Goal: Information Seeking & Learning: Check status

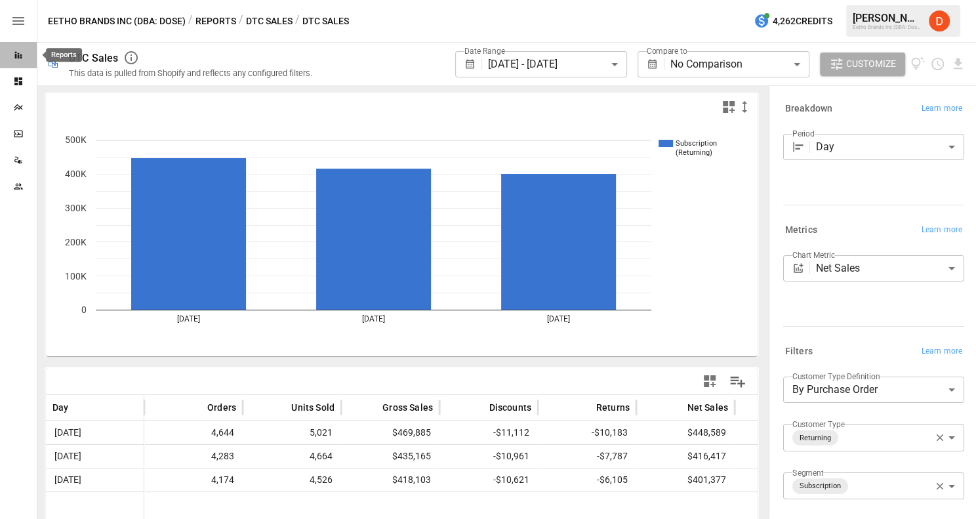
click at [19, 51] on icon "Reports" at bounding box center [18, 55] width 10 height 10
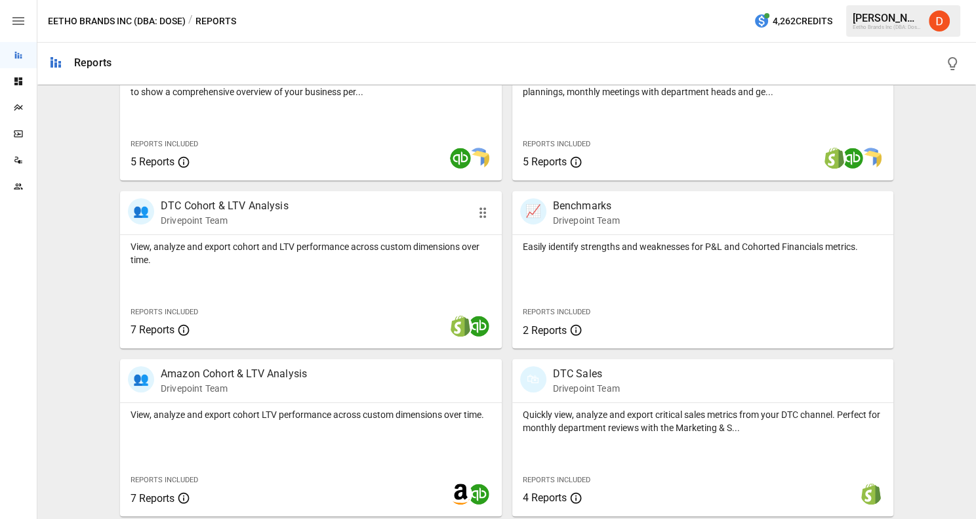
scroll to position [487, 0]
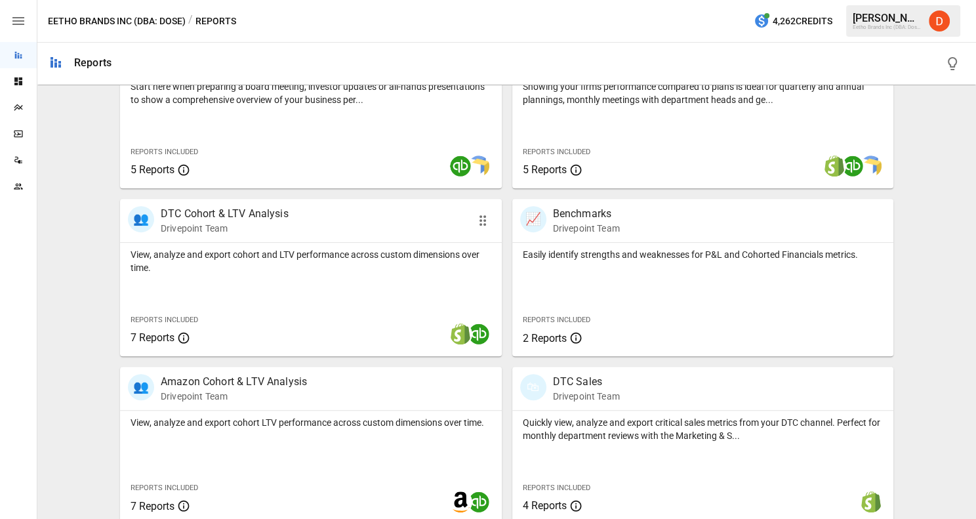
click at [228, 209] on p "DTC Cohort & LTV Analysis" at bounding box center [225, 214] width 128 height 16
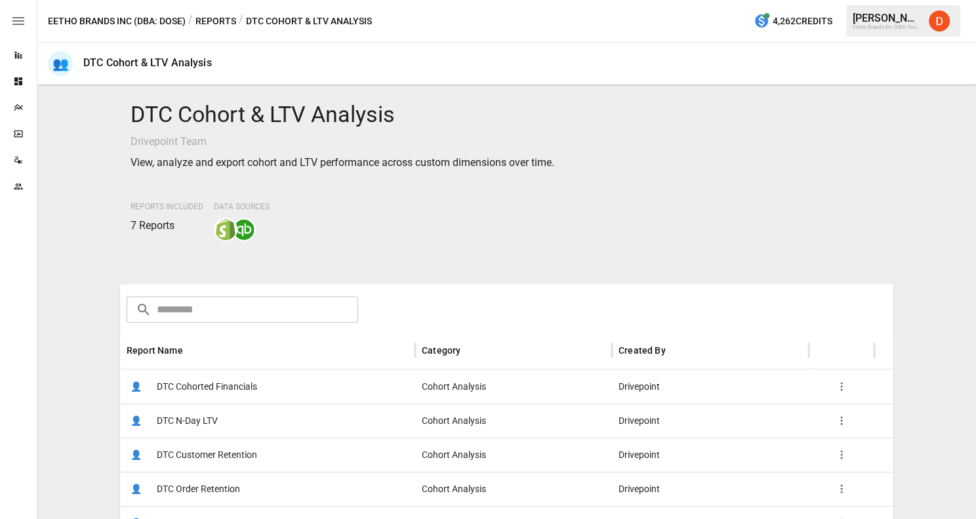
scroll to position [30, 0]
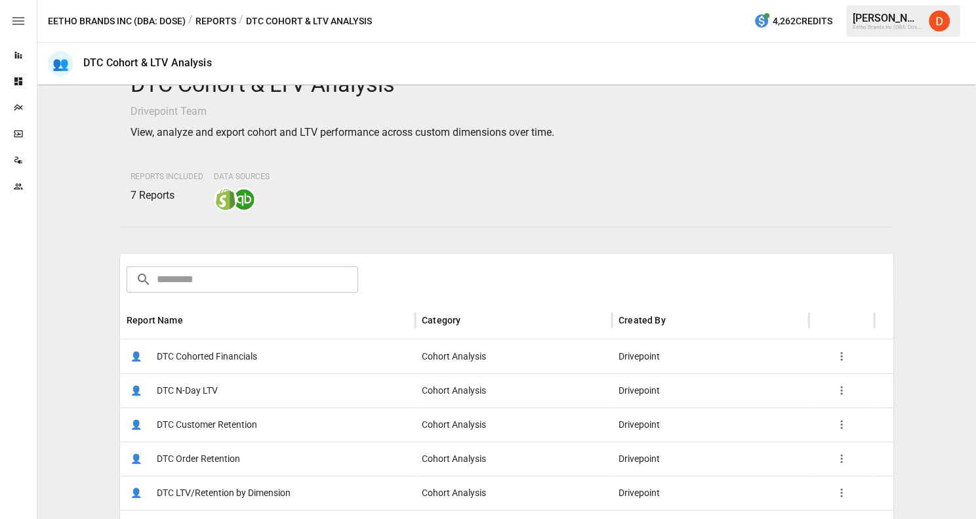
click at [222, 419] on span "DTC Customer Retention" at bounding box center [207, 424] width 100 height 33
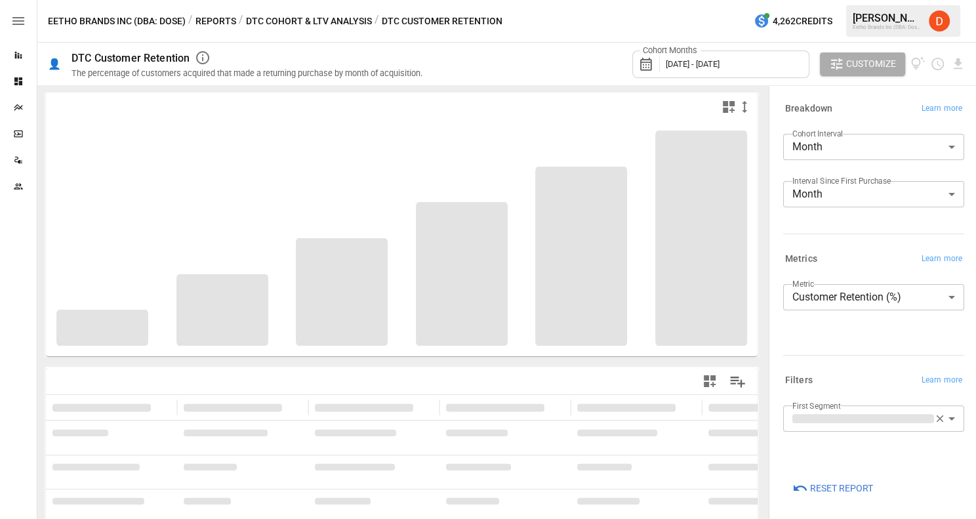
click at [719, 60] on span "[DATE] - [DATE]" at bounding box center [692, 64] width 54 height 10
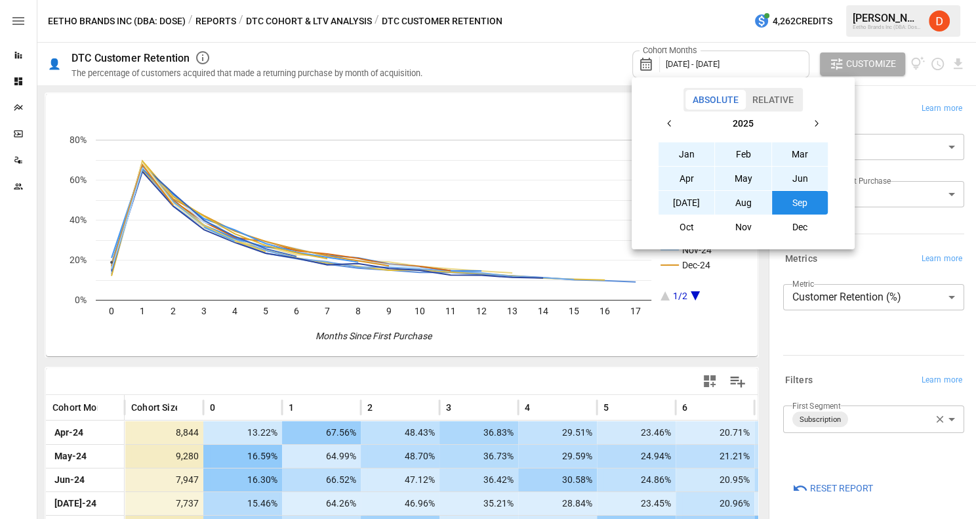
click at [530, 56] on div at bounding box center [488, 259] width 976 height 519
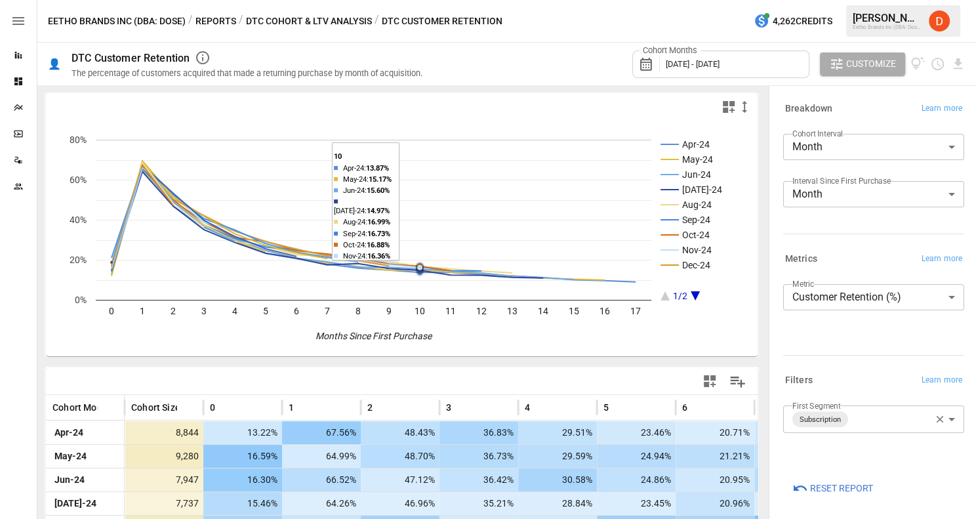
scroll to position [333, 0]
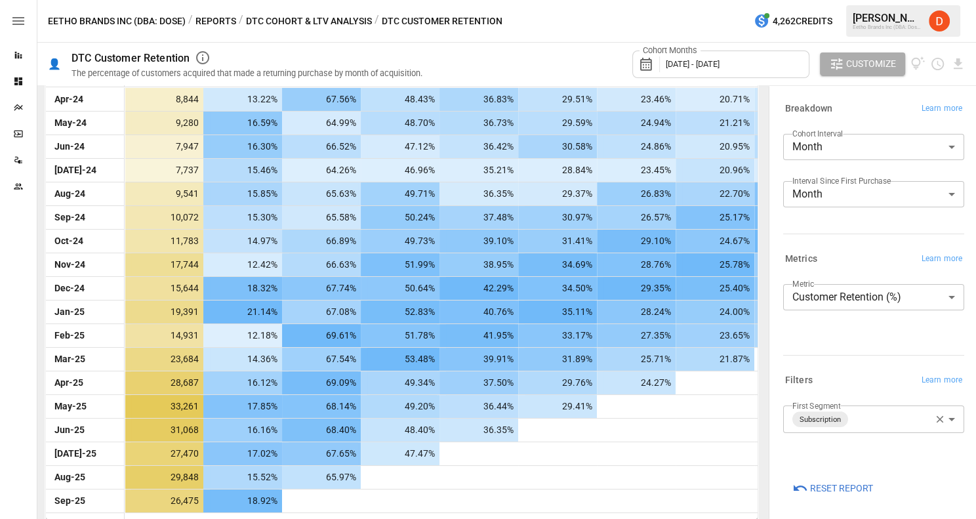
click at [873, 0] on body "Reports Dashboards Plans SmartModel ™ Data Sources Team Eetho Brands Inc (DBA: …" at bounding box center [488, 0] width 976 height 0
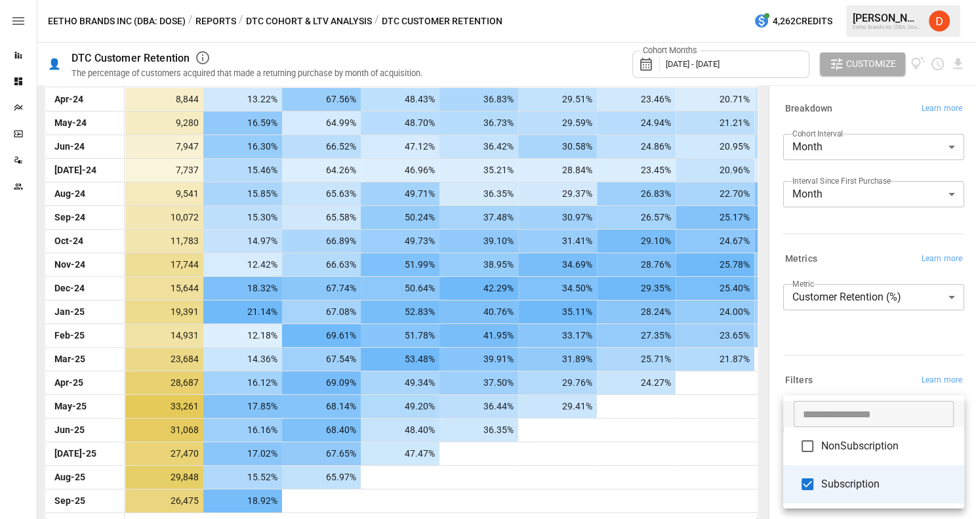
click at [870, 449] on span "NonSubscription" at bounding box center [887, 446] width 132 height 16
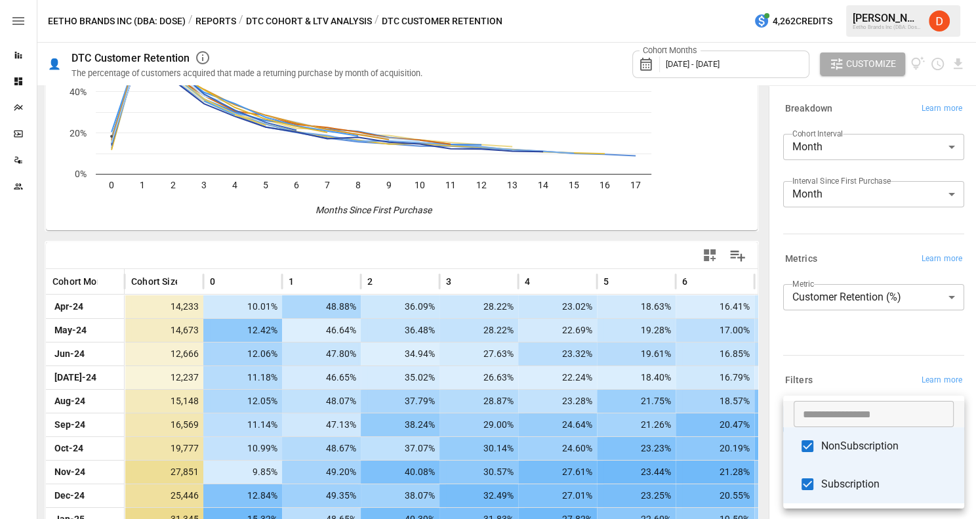
scroll to position [333, 0]
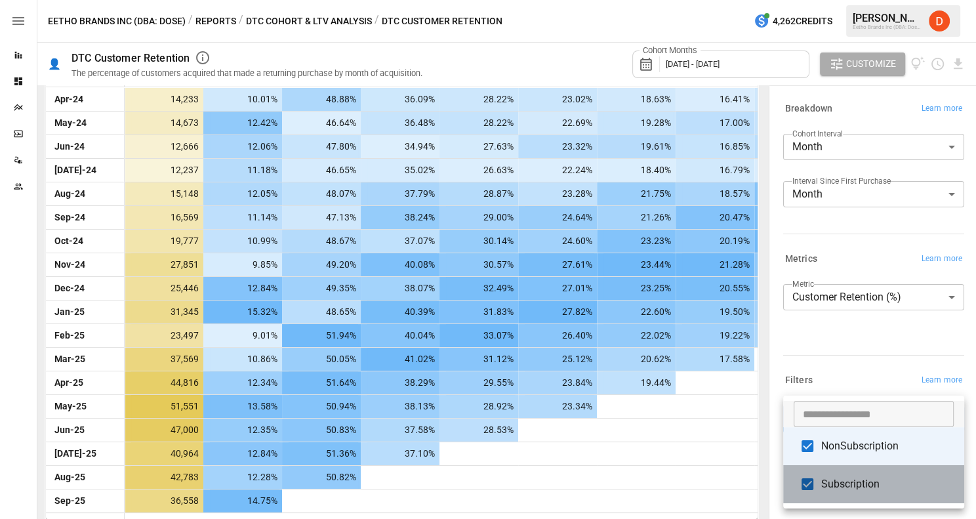
click at [853, 481] on span "Subscription" at bounding box center [887, 484] width 132 height 16
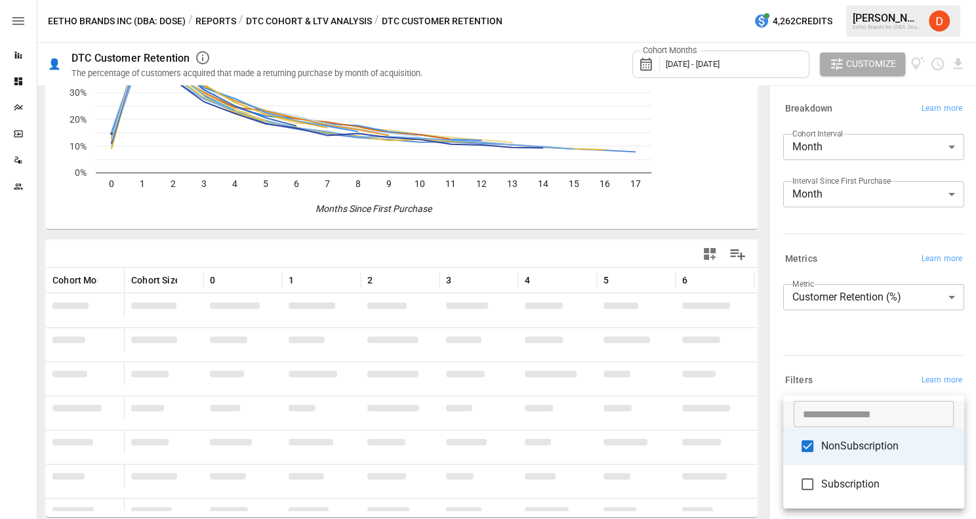
scroll to position [333, 0]
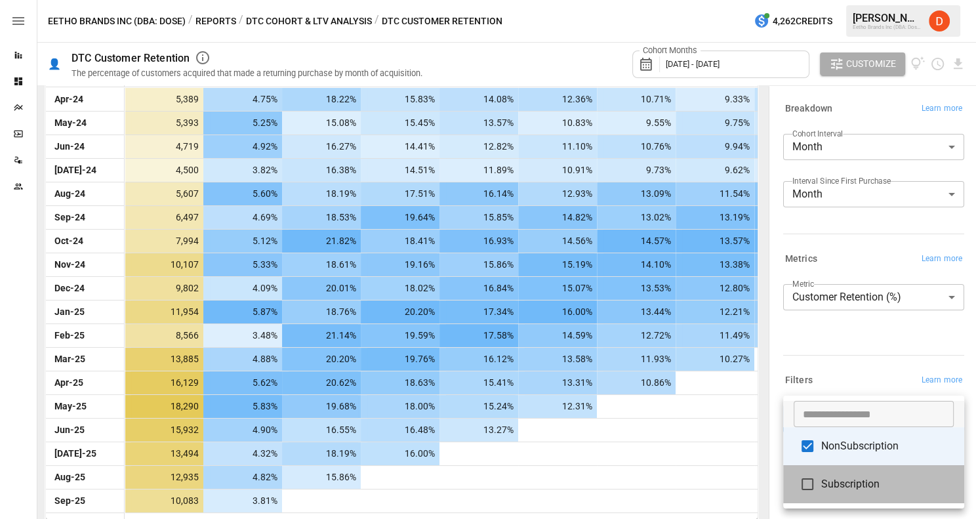
click at [855, 484] on span "Subscription" at bounding box center [887, 484] width 132 height 16
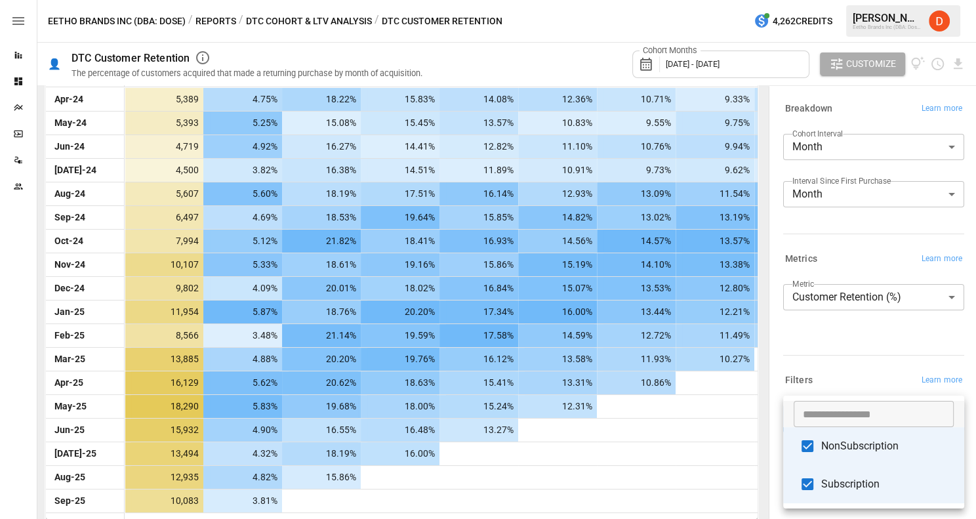
scroll to position [333, 0]
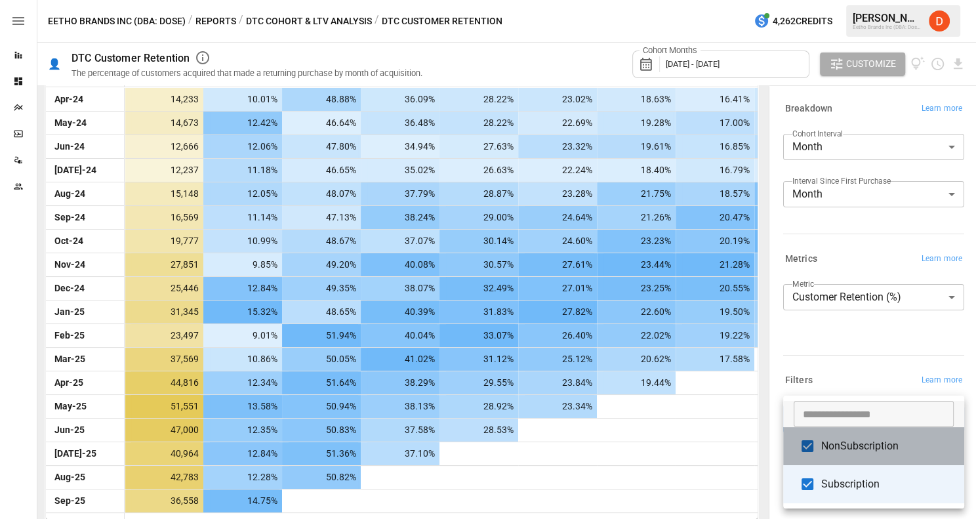
click at [856, 449] on span "NonSubscription" at bounding box center [887, 446] width 132 height 16
type input "**********"
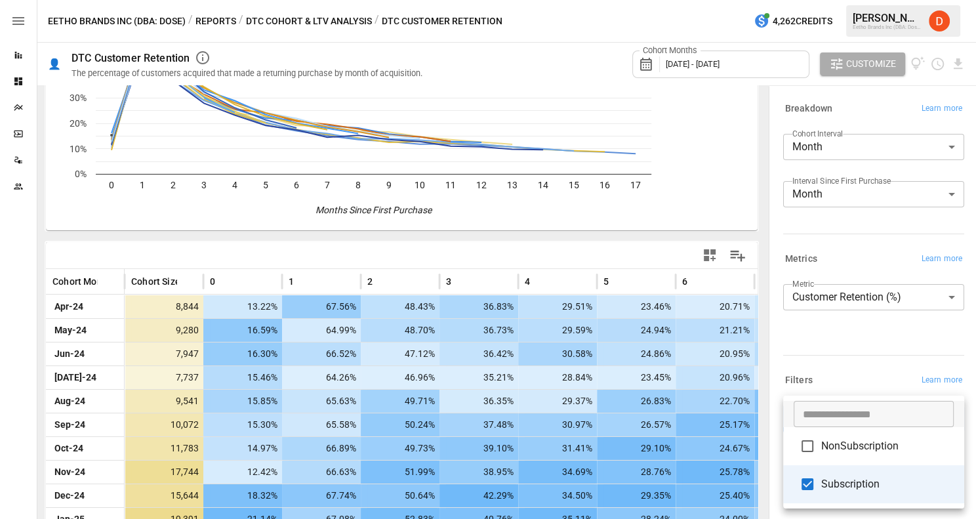
scroll to position [333, 0]
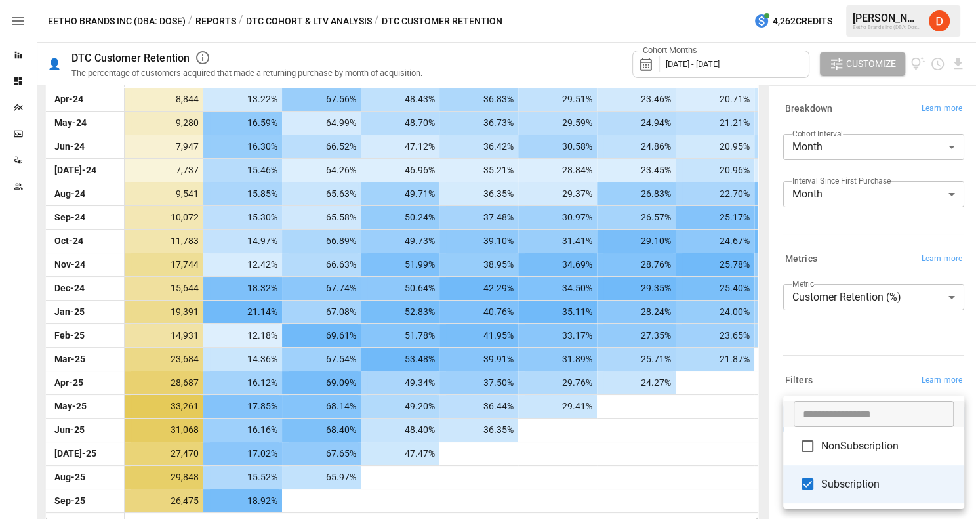
click at [858, 149] on div at bounding box center [488, 259] width 976 height 519
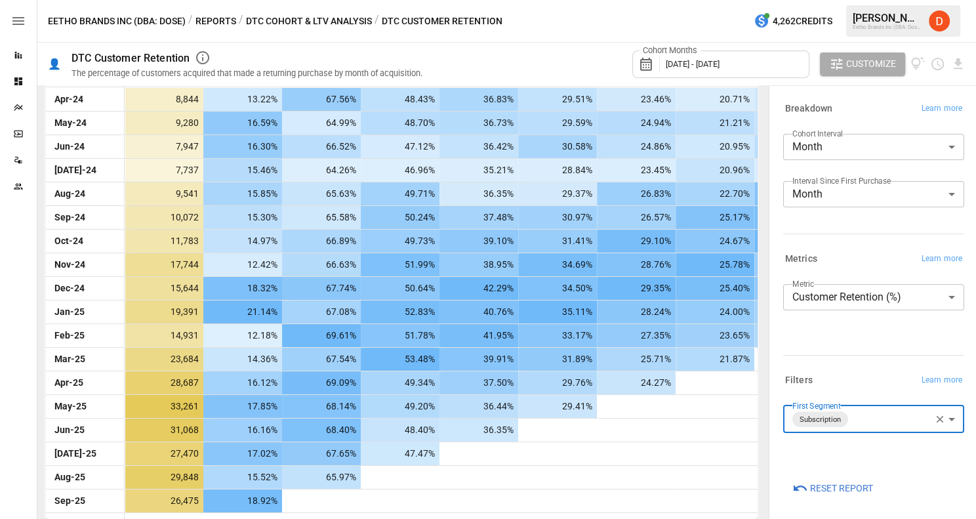
click at [867, 0] on body "Reports Dashboards Plans SmartModel ™ Data Sources Team Eetho Brands Inc (DBA: …" at bounding box center [488, 0] width 976 height 0
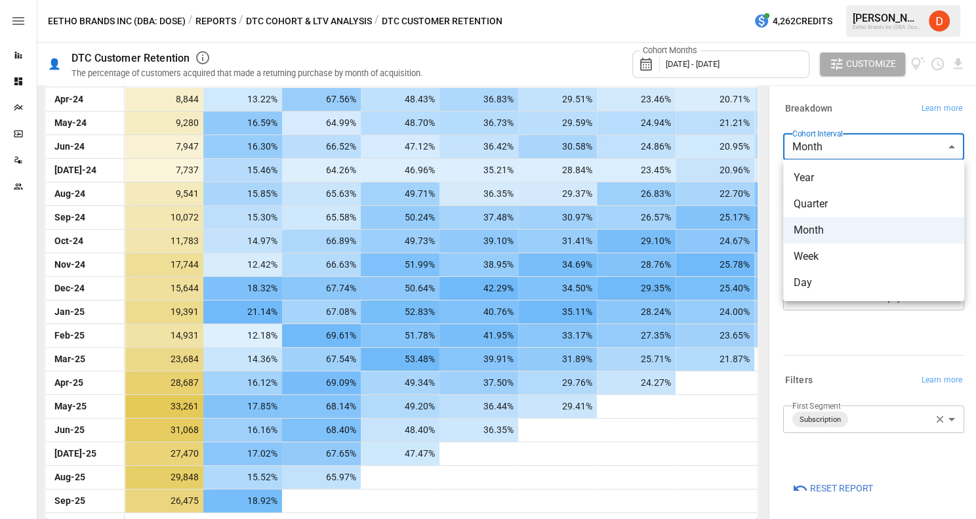
click at [589, 56] on div at bounding box center [488, 259] width 976 height 519
